Goal: Find specific page/section: Find specific page/section

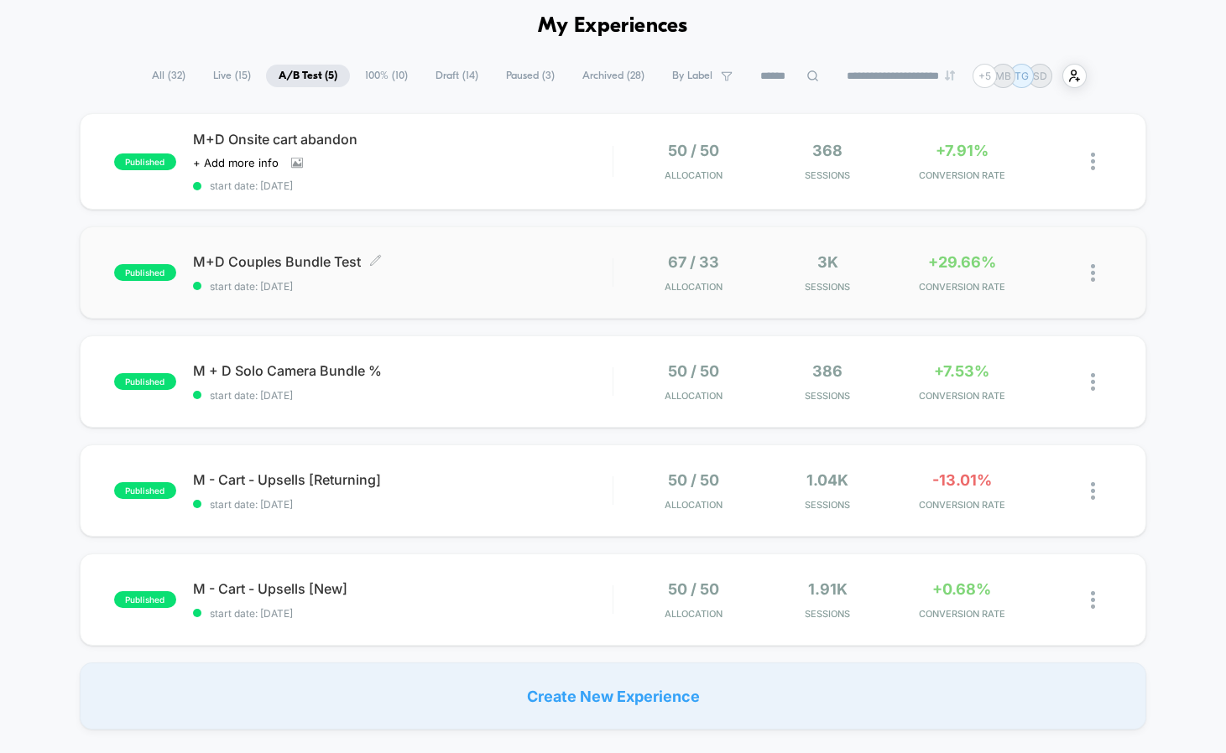
click at [291, 257] on span "M+D Couples Bundle Test Click to edit experience details" at bounding box center [402, 261] width 419 height 17
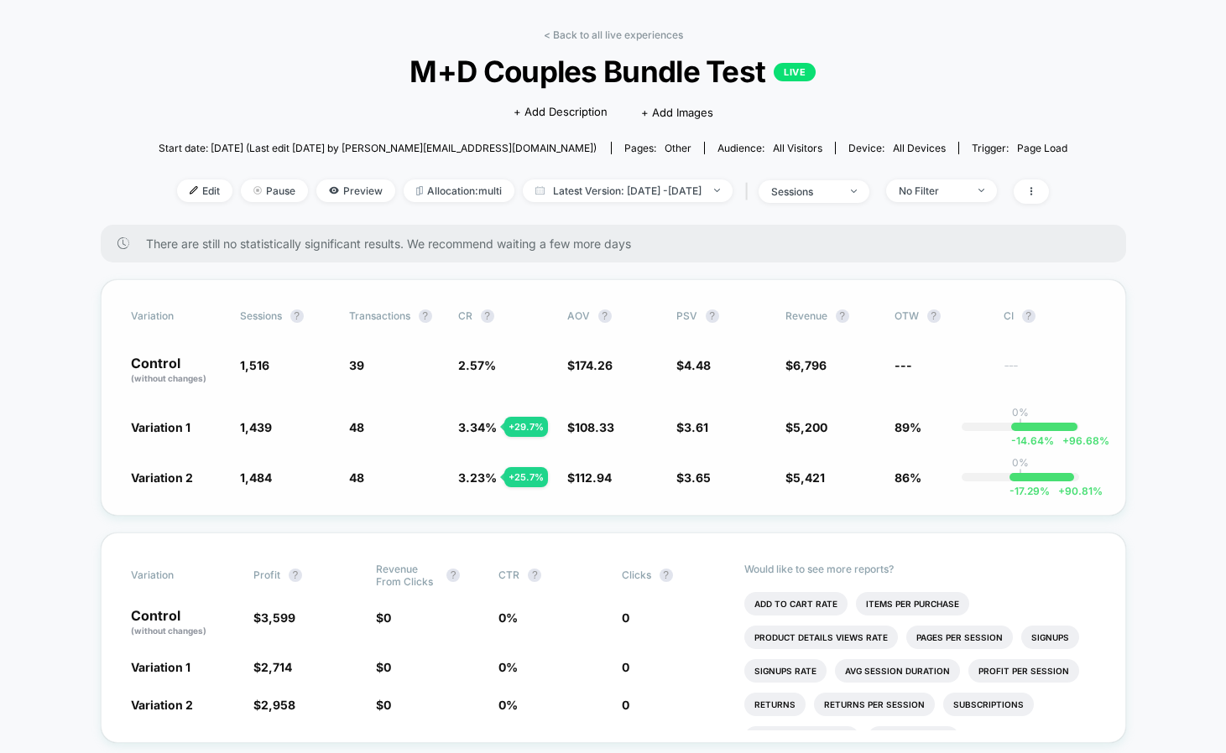
scroll to position [101, 0]
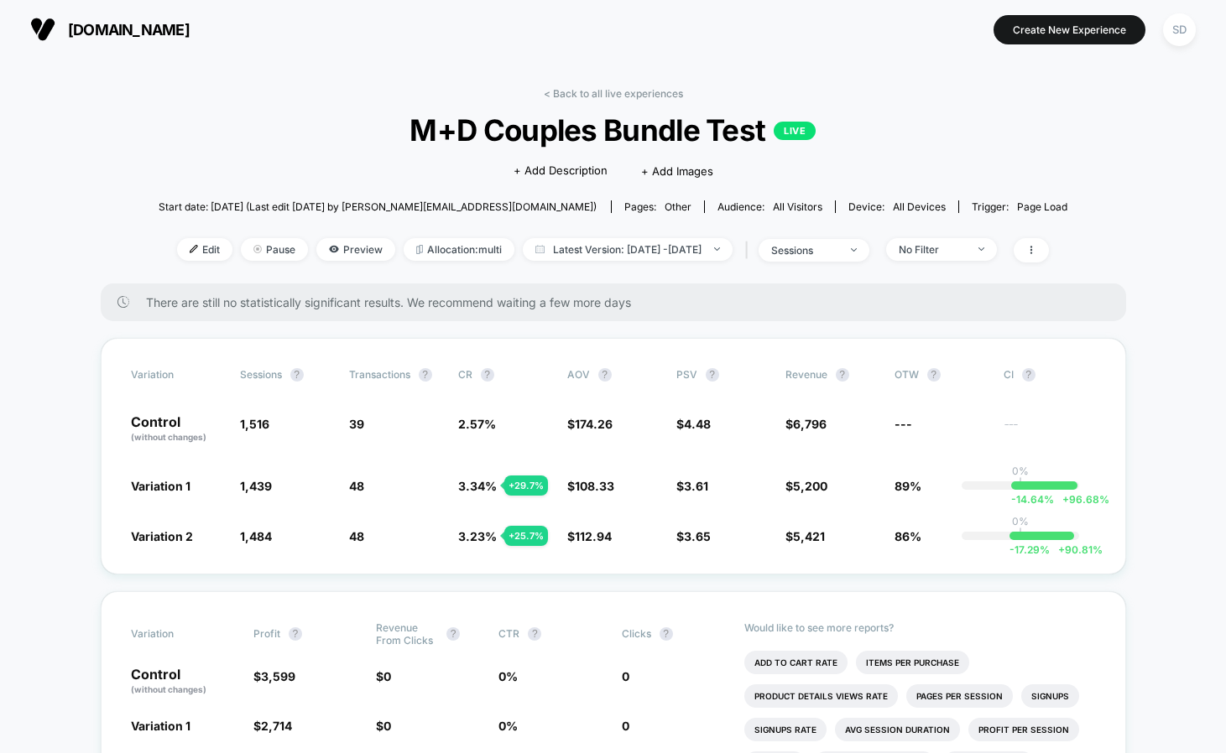
click at [44, 31] on img at bounding box center [42, 29] width 25 height 25
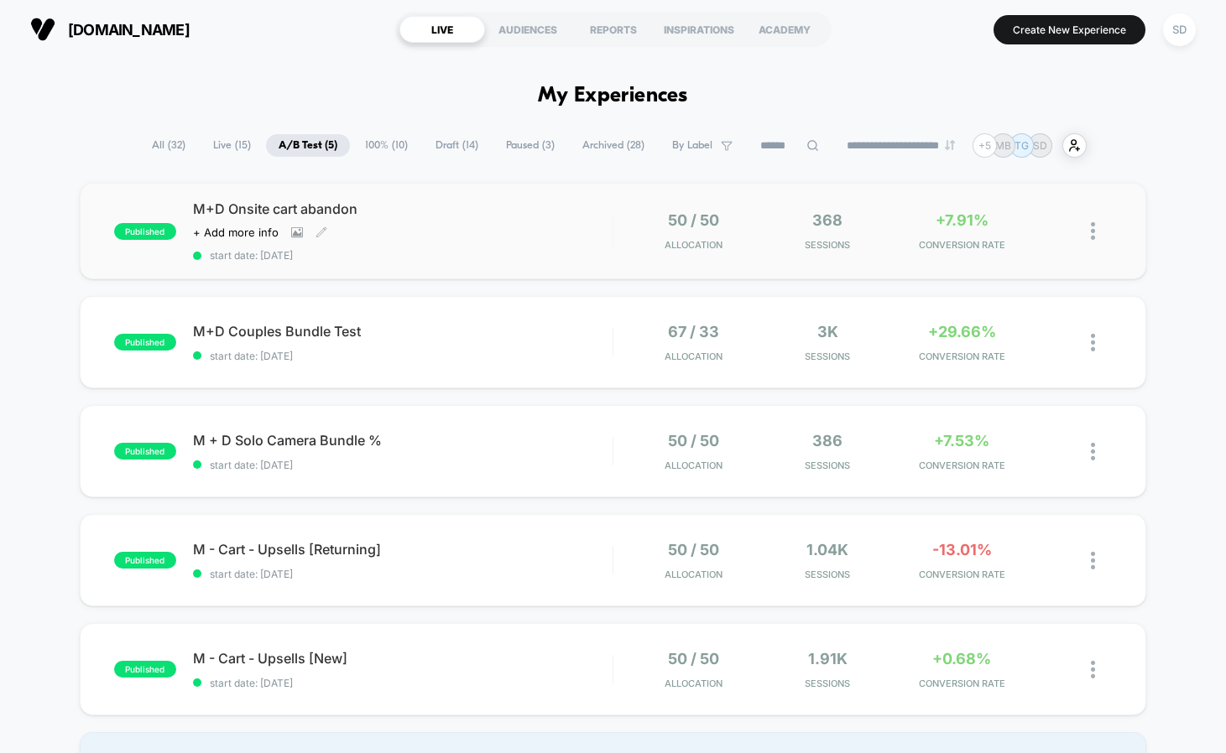
click at [302, 220] on div "M+D Onsite cart abandon Click to view images Click to edit experience details +…" at bounding box center [402, 230] width 419 height 61
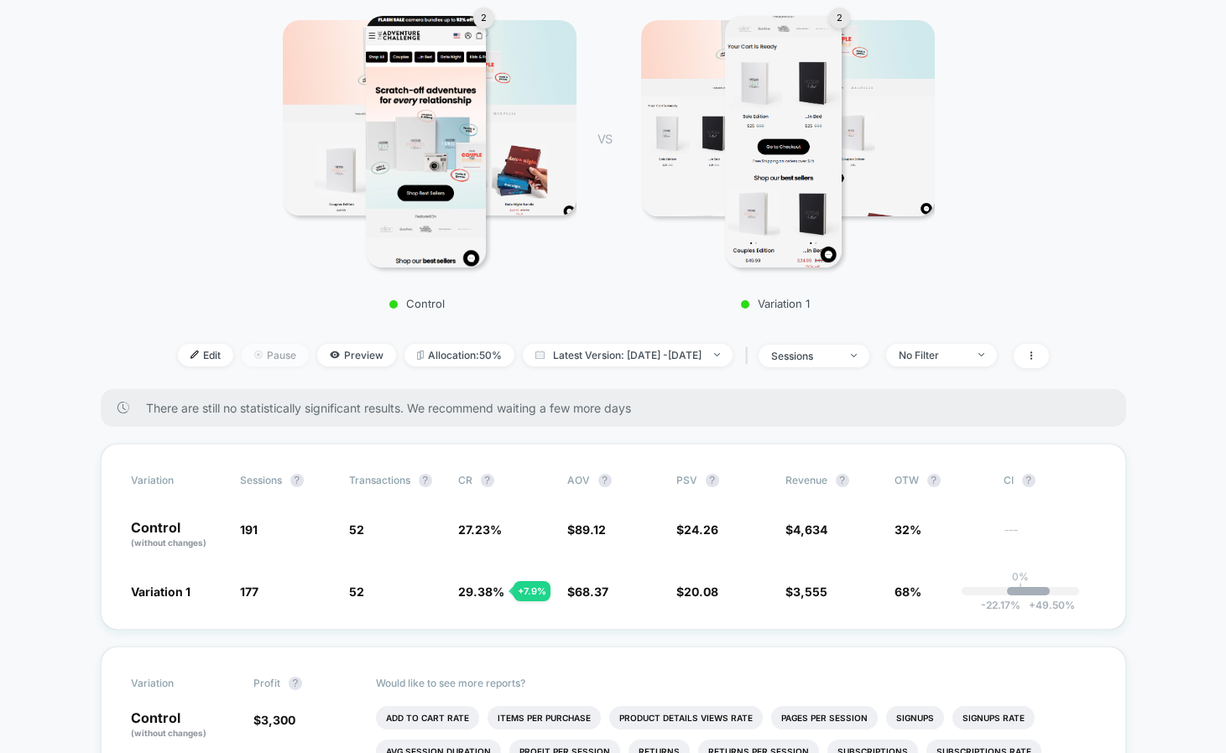
scroll to position [400, 0]
